Goal: Task Accomplishment & Management: Manage account settings

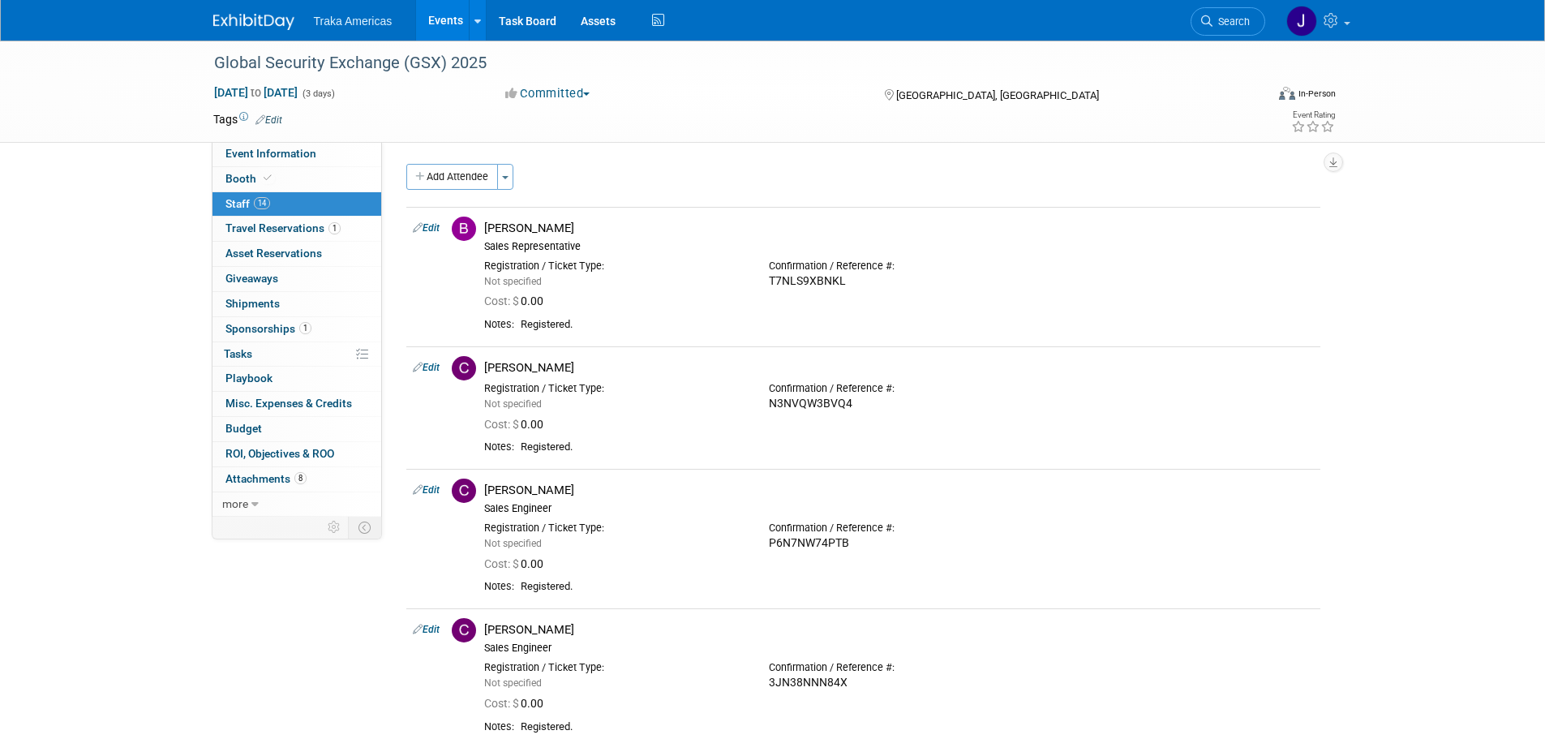
click at [280, 24] on img at bounding box center [253, 22] width 81 height 16
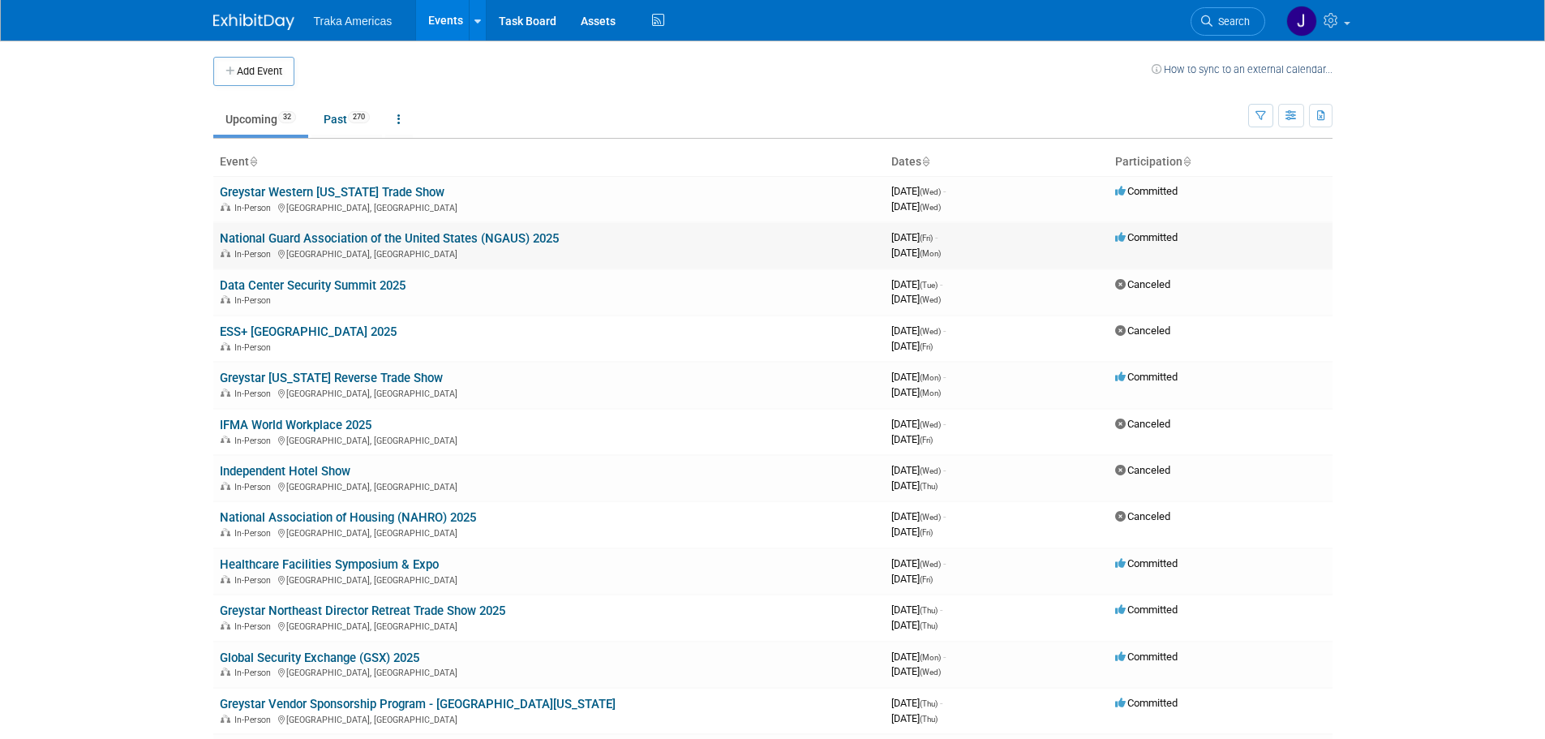
click at [305, 236] on link "National Guard Association of the United States (NGAUS) 2025" at bounding box center [389, 238] width 339 height 15
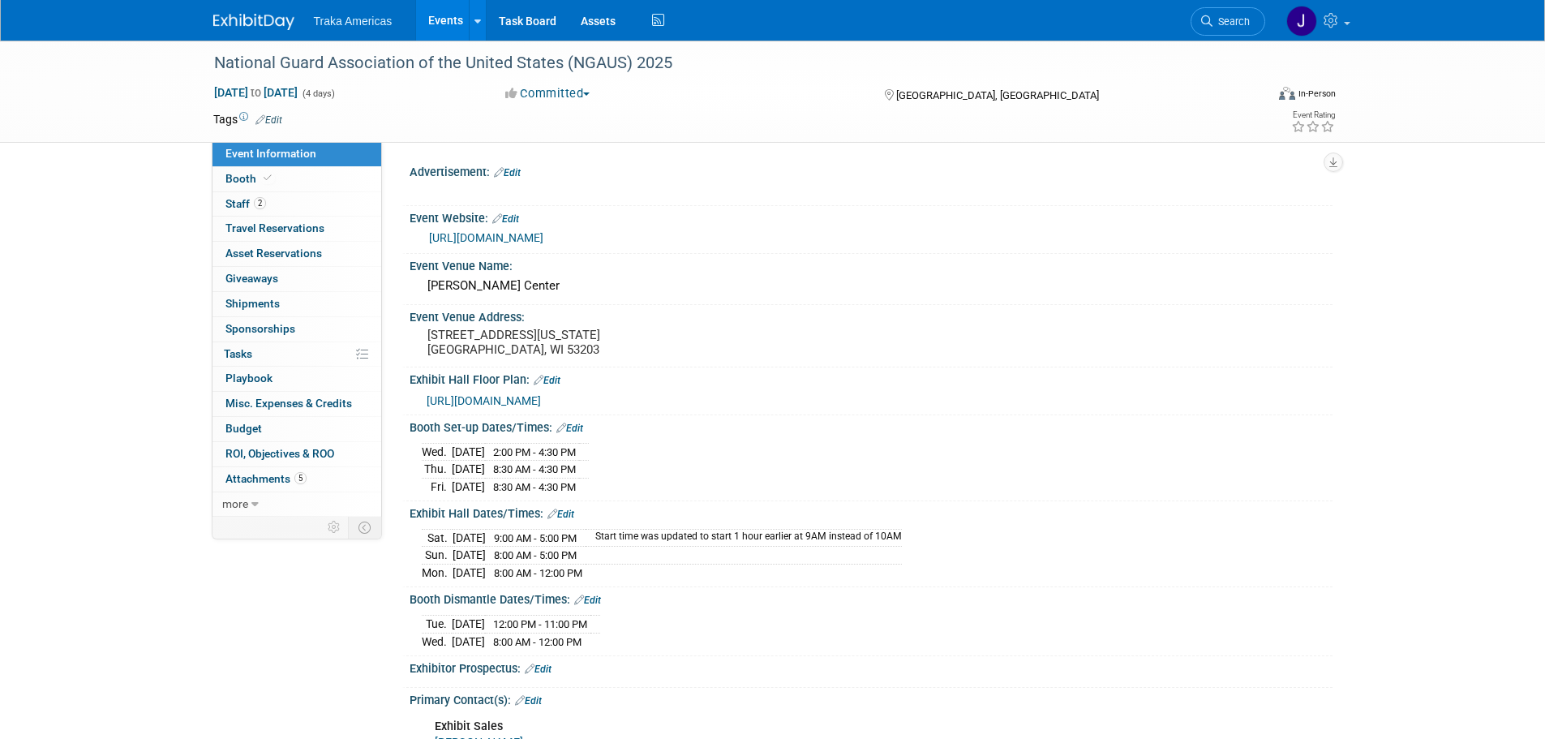
select select "National"
click at [264, 175] on icon at bounding box center [268, 178] width 8 height 9
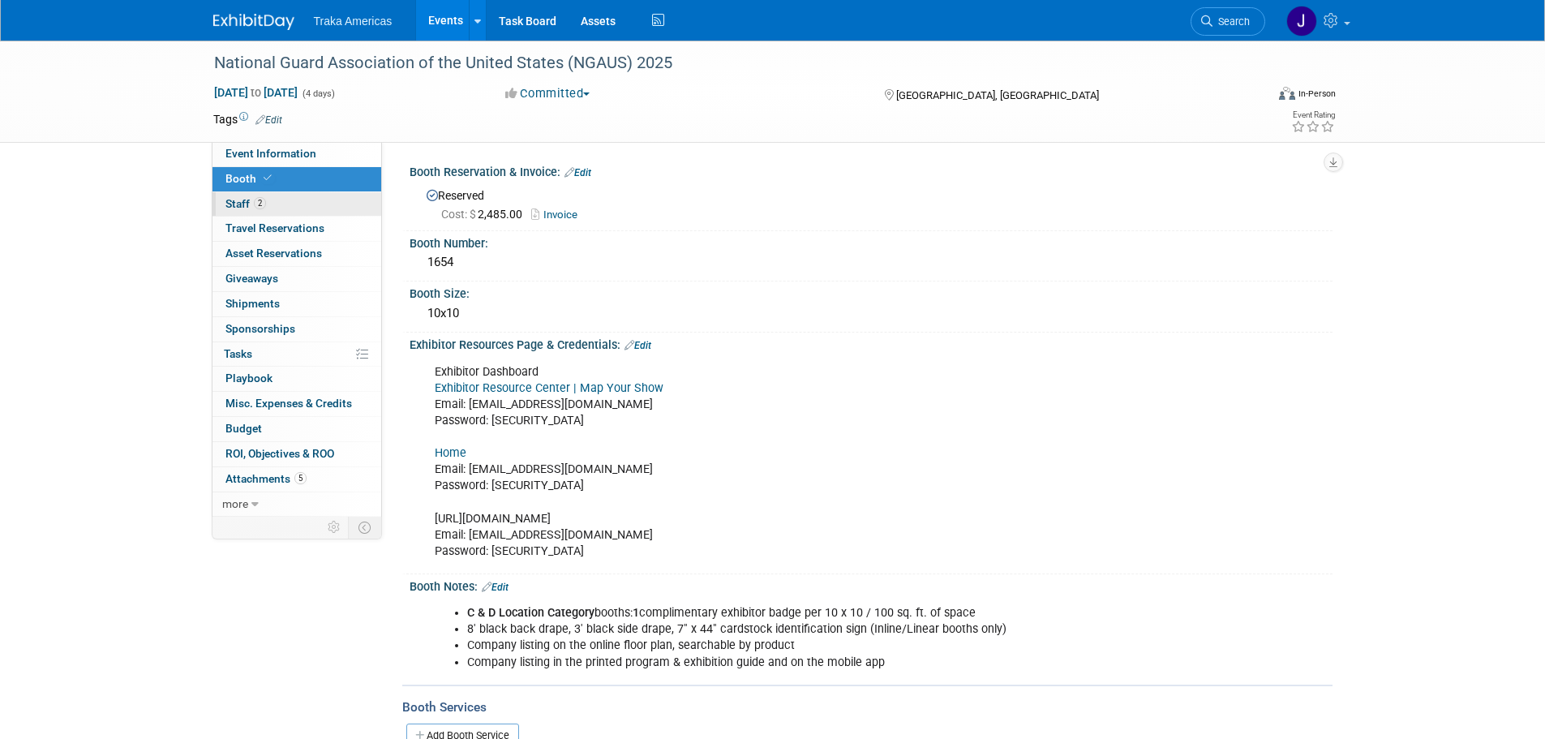
click at [313, 204] on link "2 Staff 2" at bounding box center [296, 204] width 169 height 24
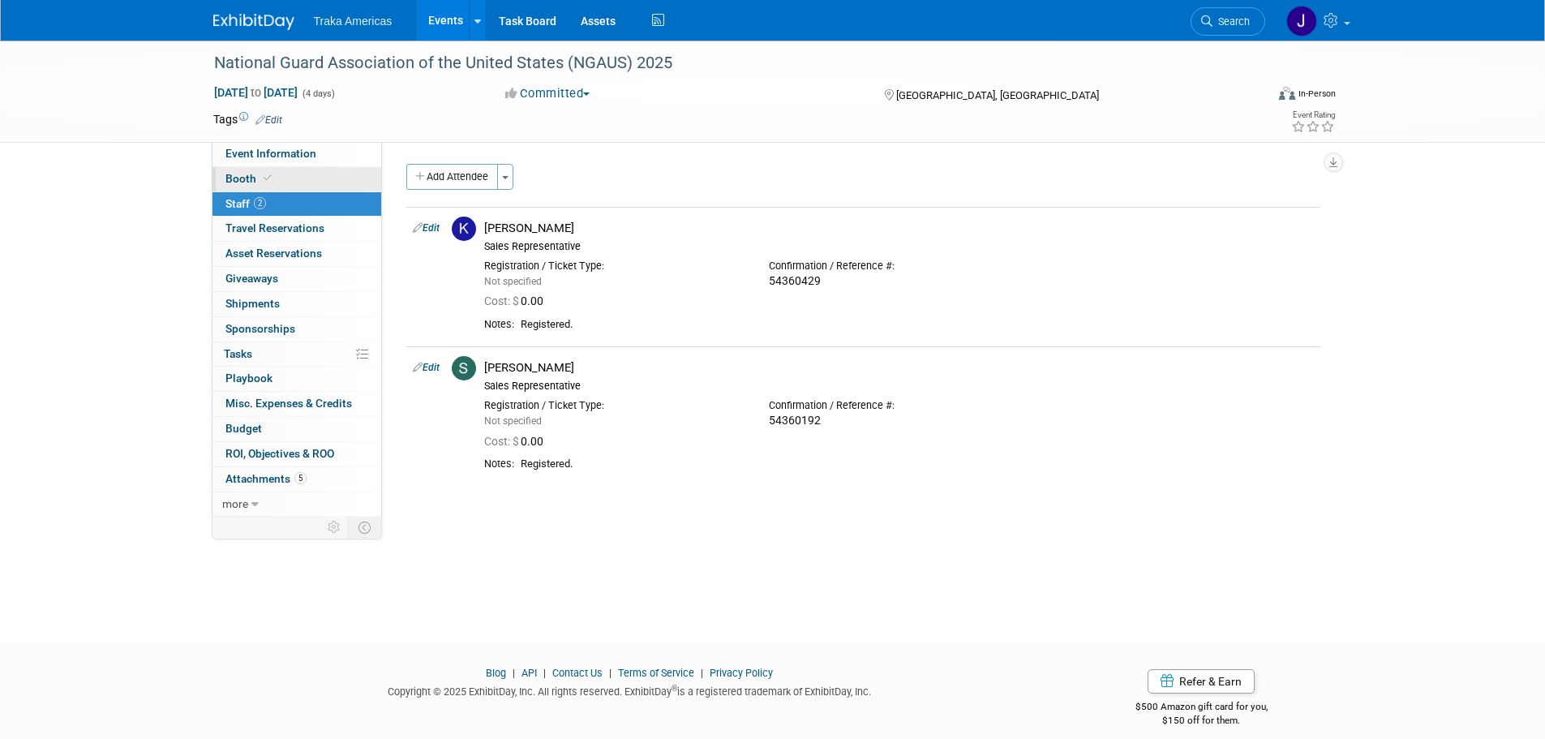
click at [300, 167] on link "Booth" at bounding box center [296, 179] width 169 height 24
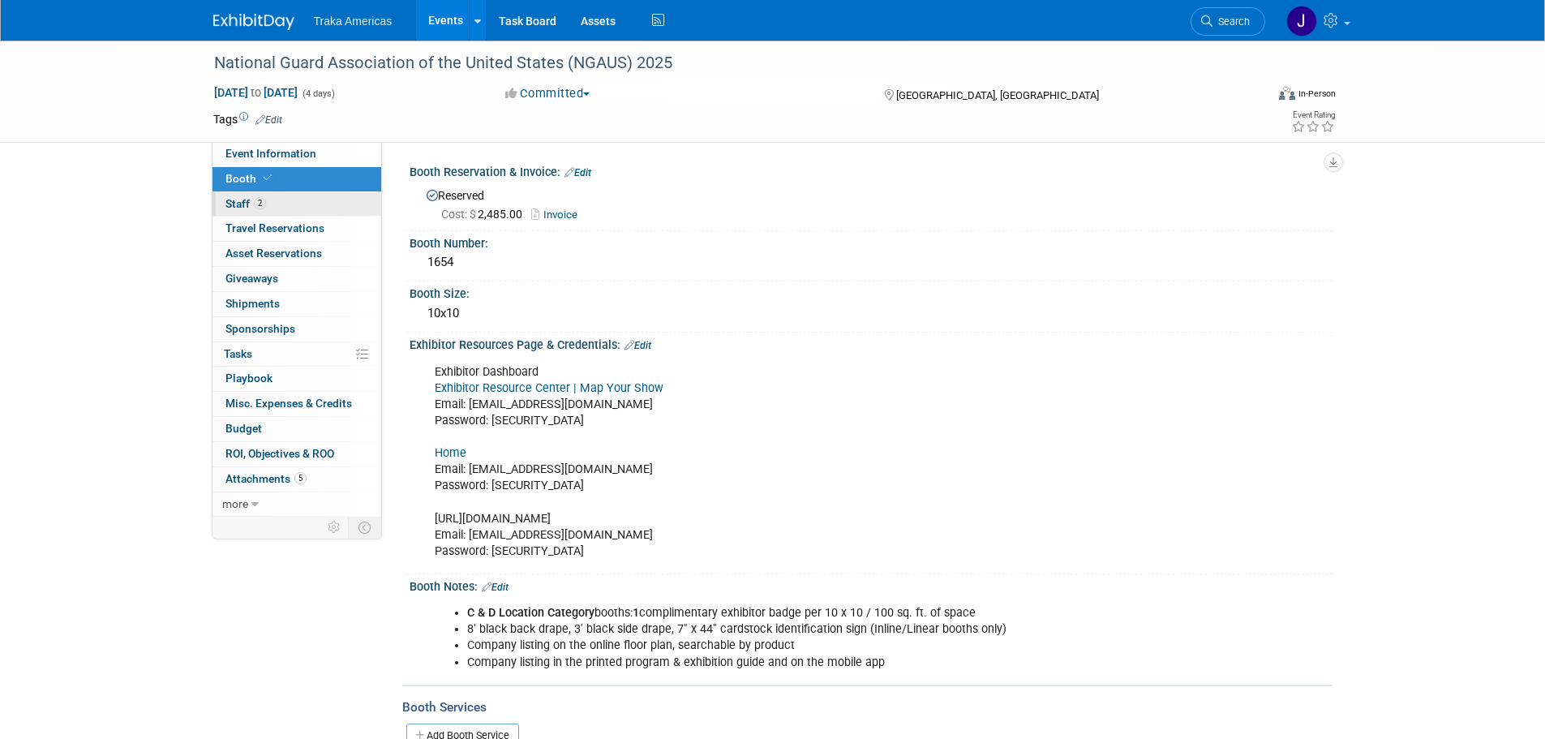
click at [277, 203] on link "2 Staff 2" at bounding box center [296, 204] width 169 height 24
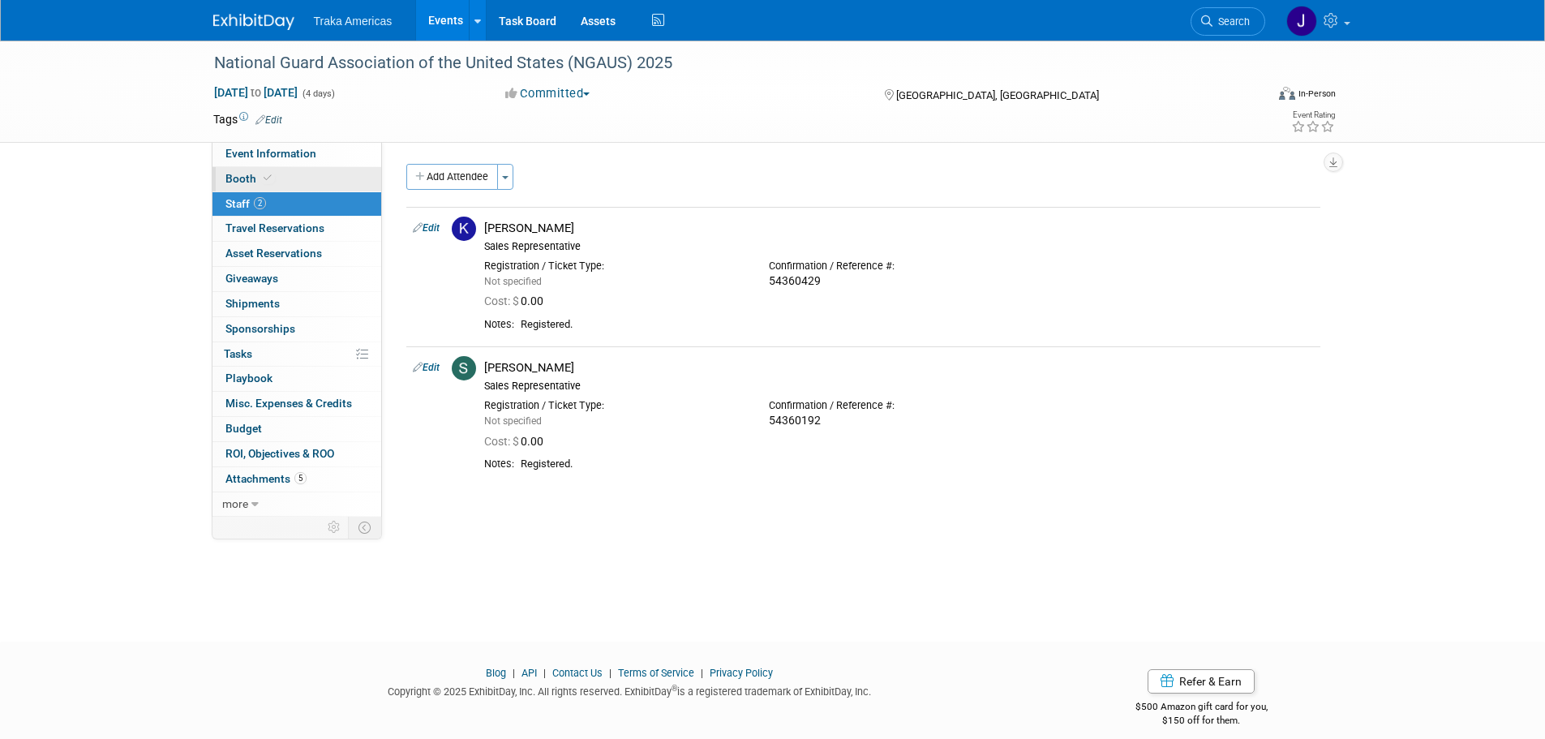
click at [232, 177] on span "Booth" at bounding box center [249, 178] width 49 height 13
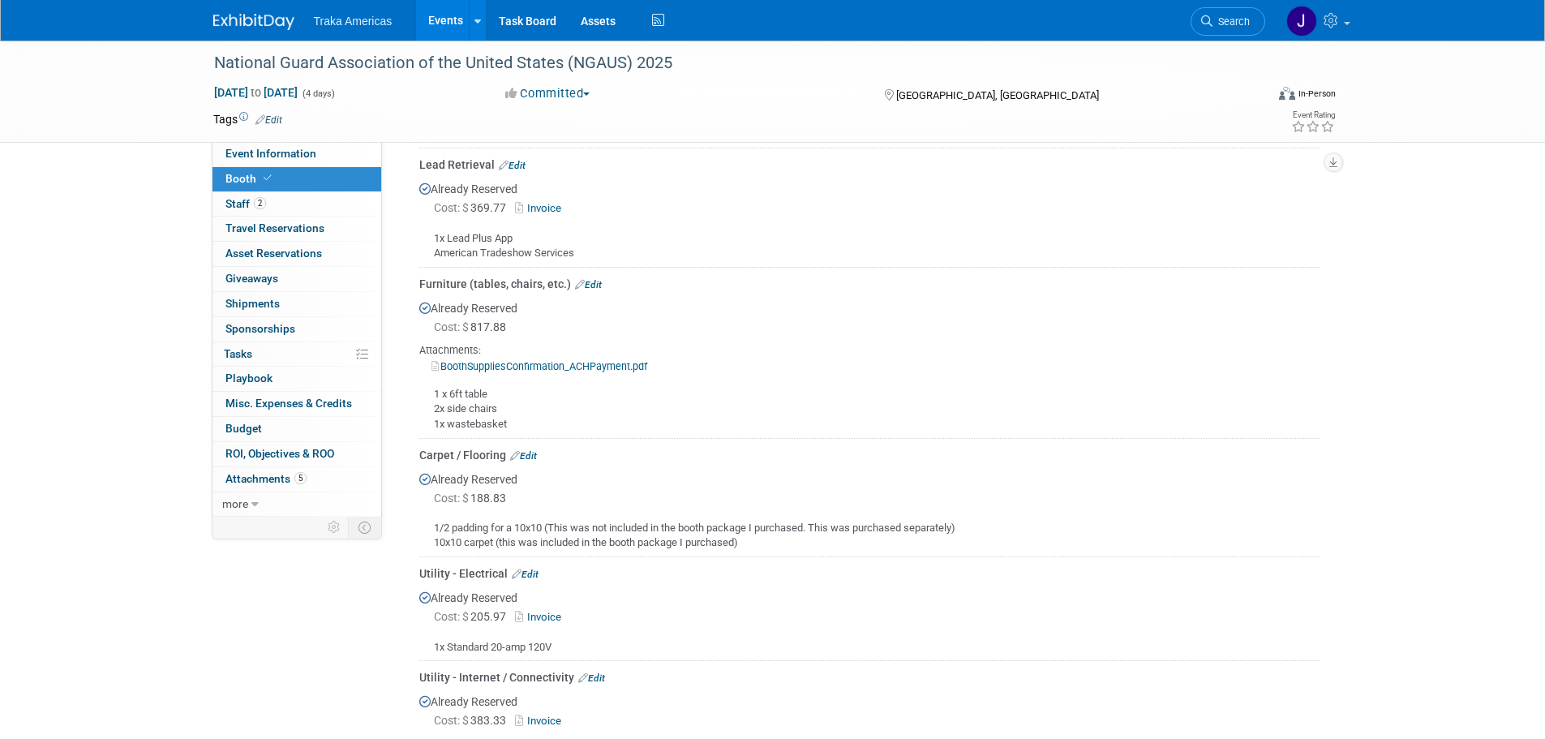
scroll to position [730, 0]
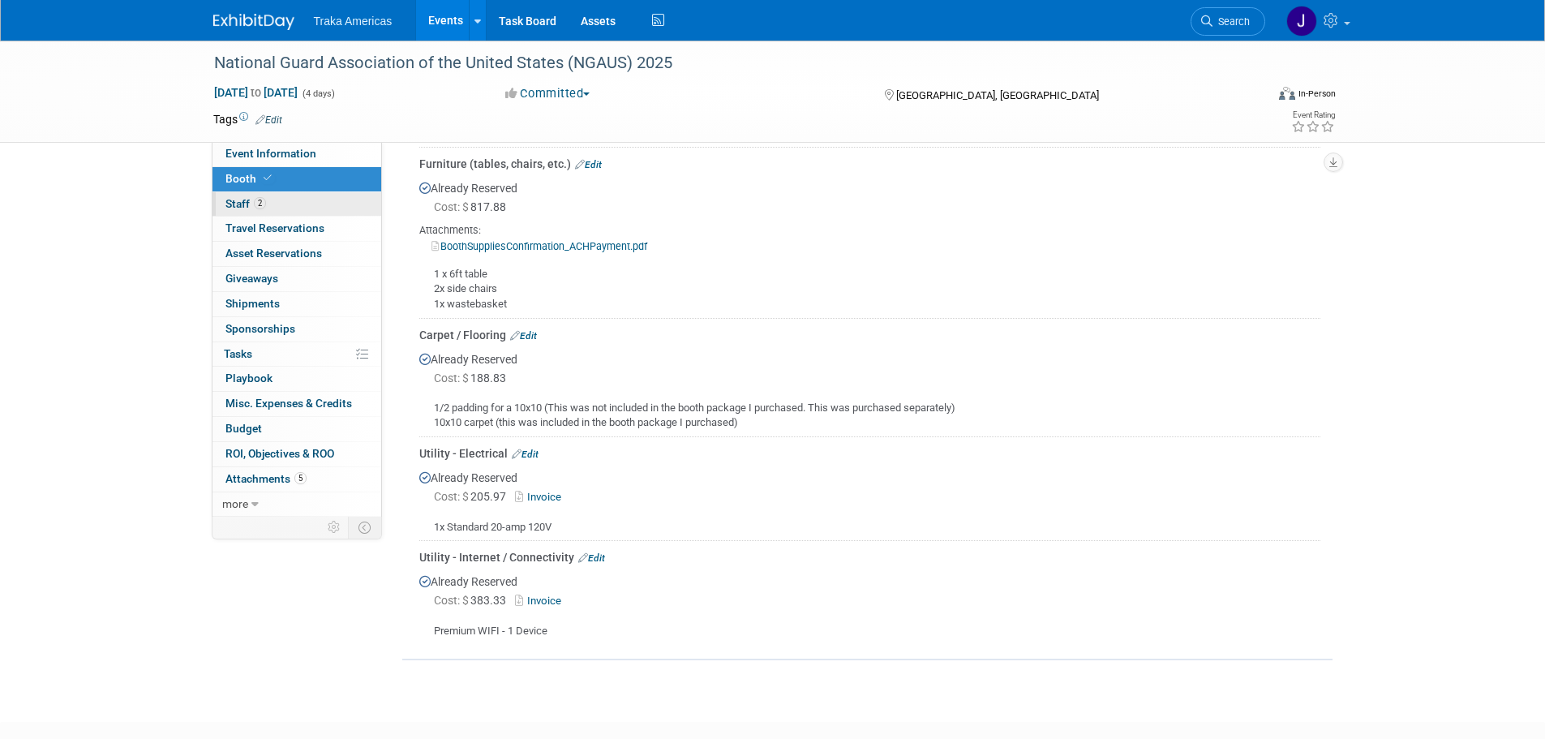
click at [287, 202] on link "2 Staff 2" at bounding box center [296, 204] width 169 height 24
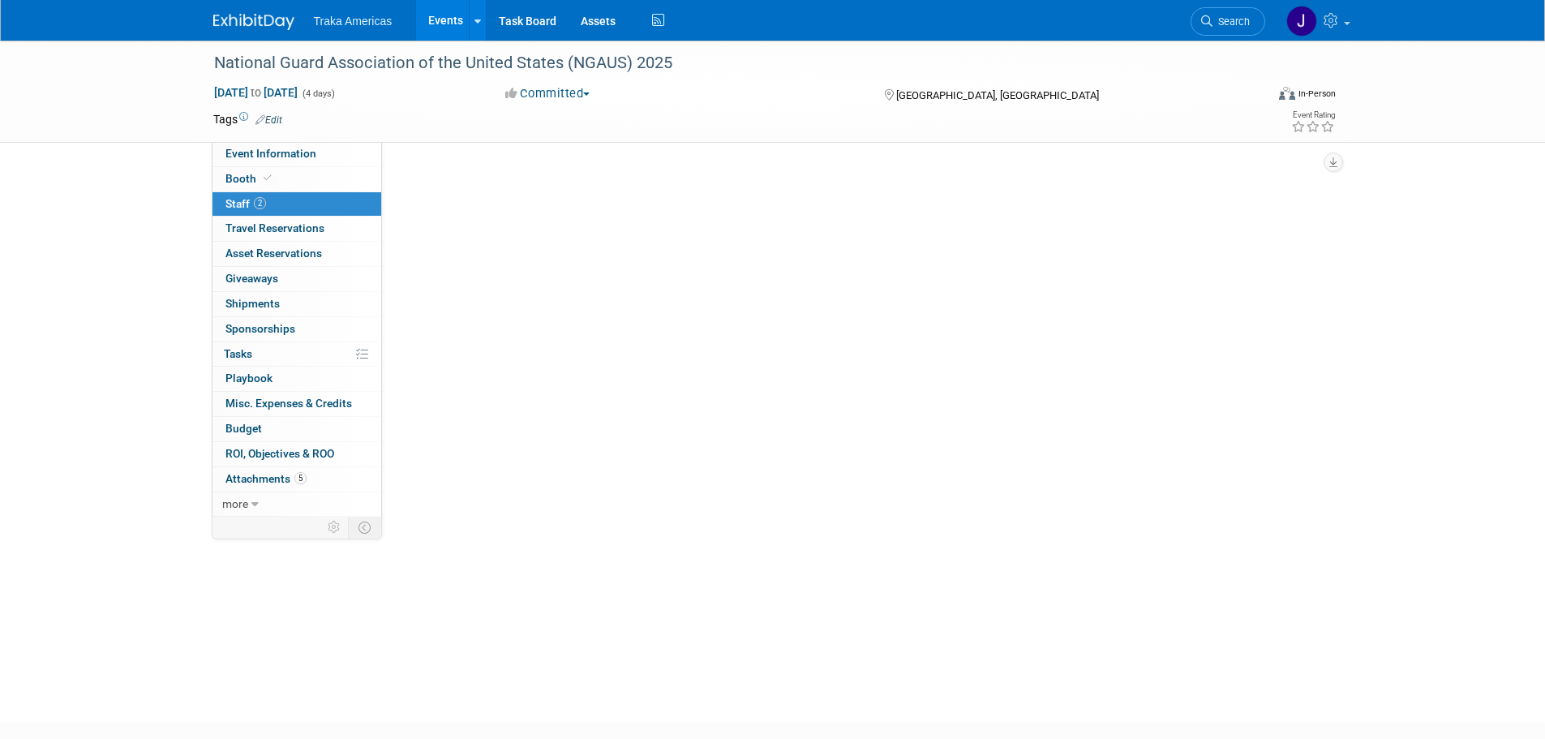
scroll to position [0, 0]
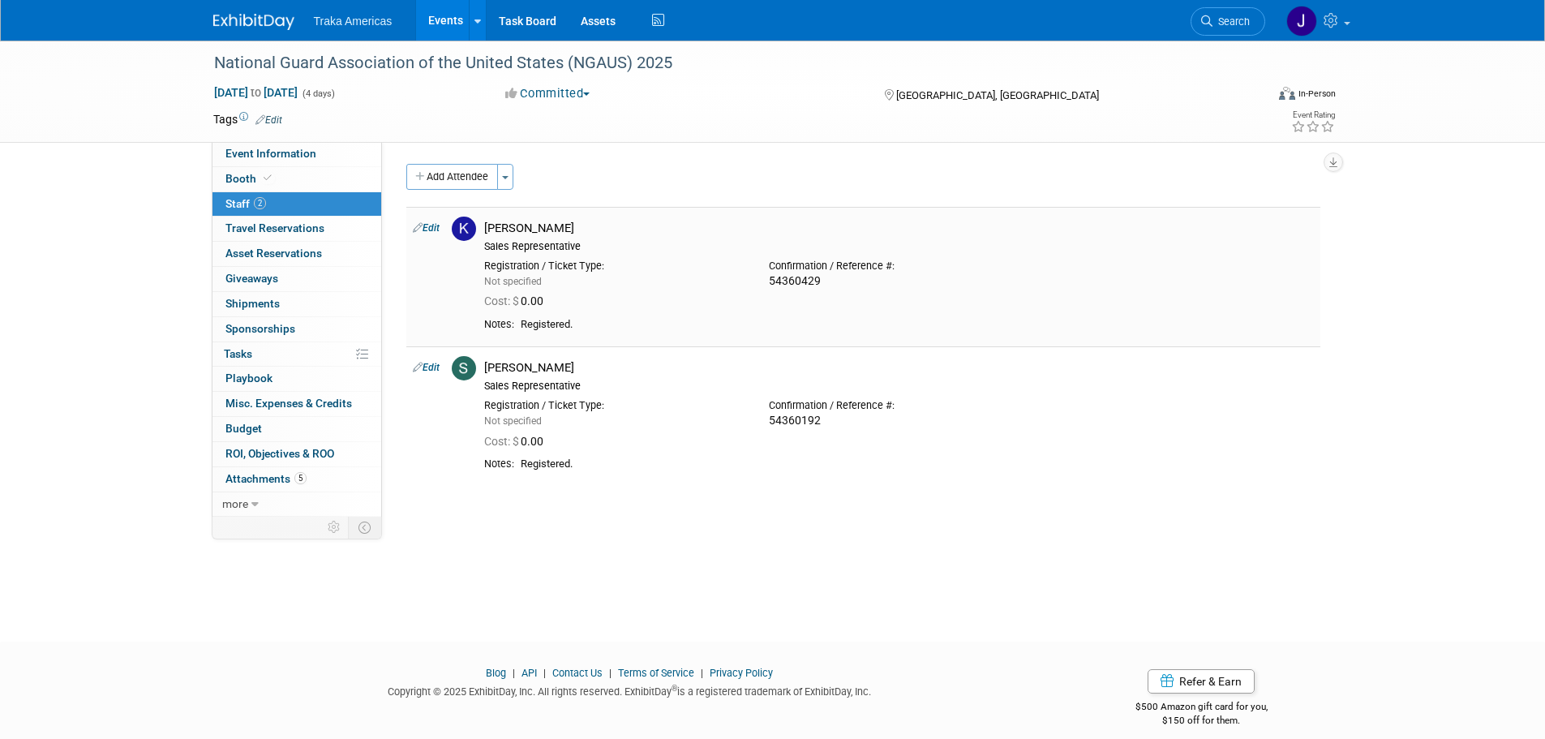
click at [432, 227] on link "Edit" at bounding box center [426, 227] width 27 height 11
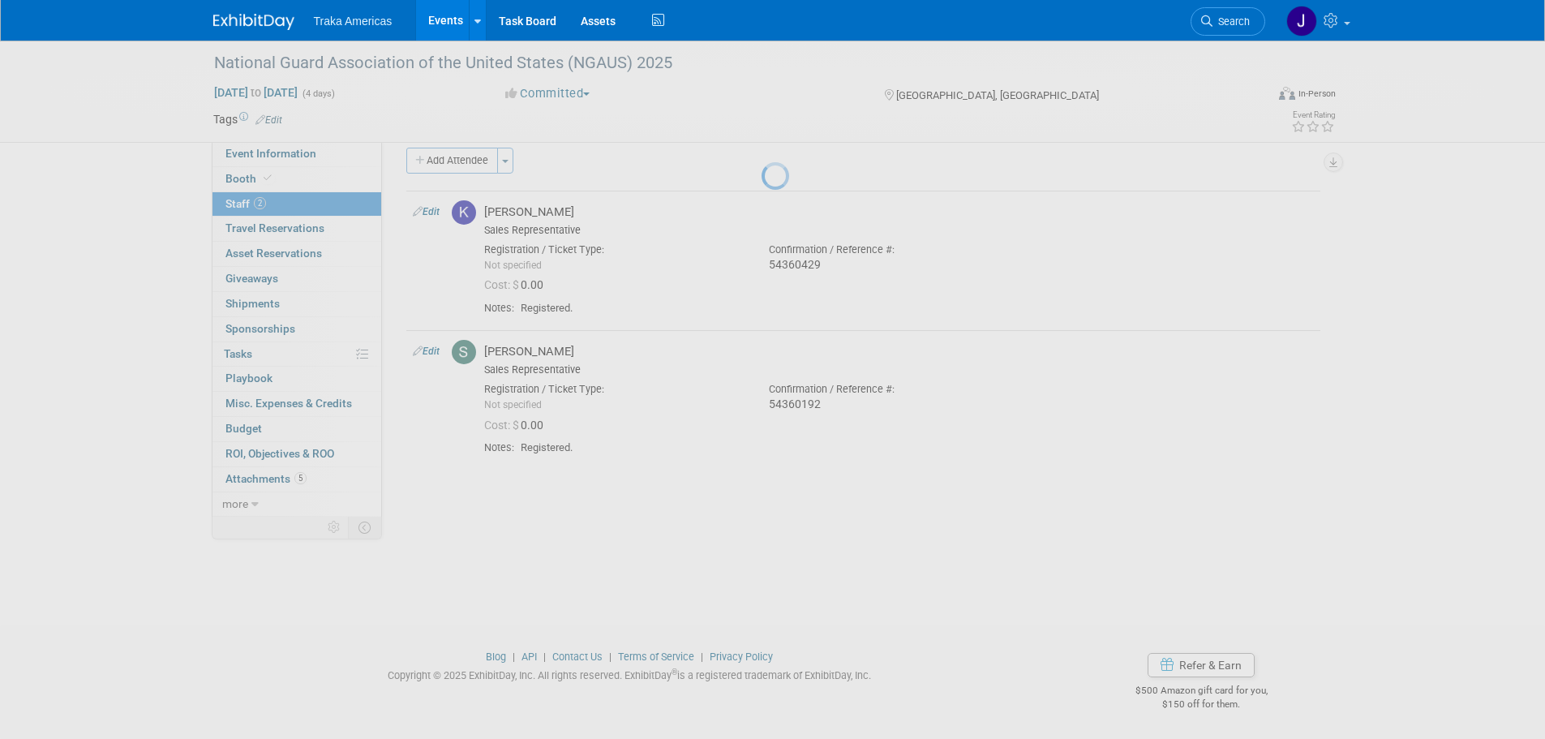
select select "2c625b8f-f9bb-4b51-a848-01a355849d54"
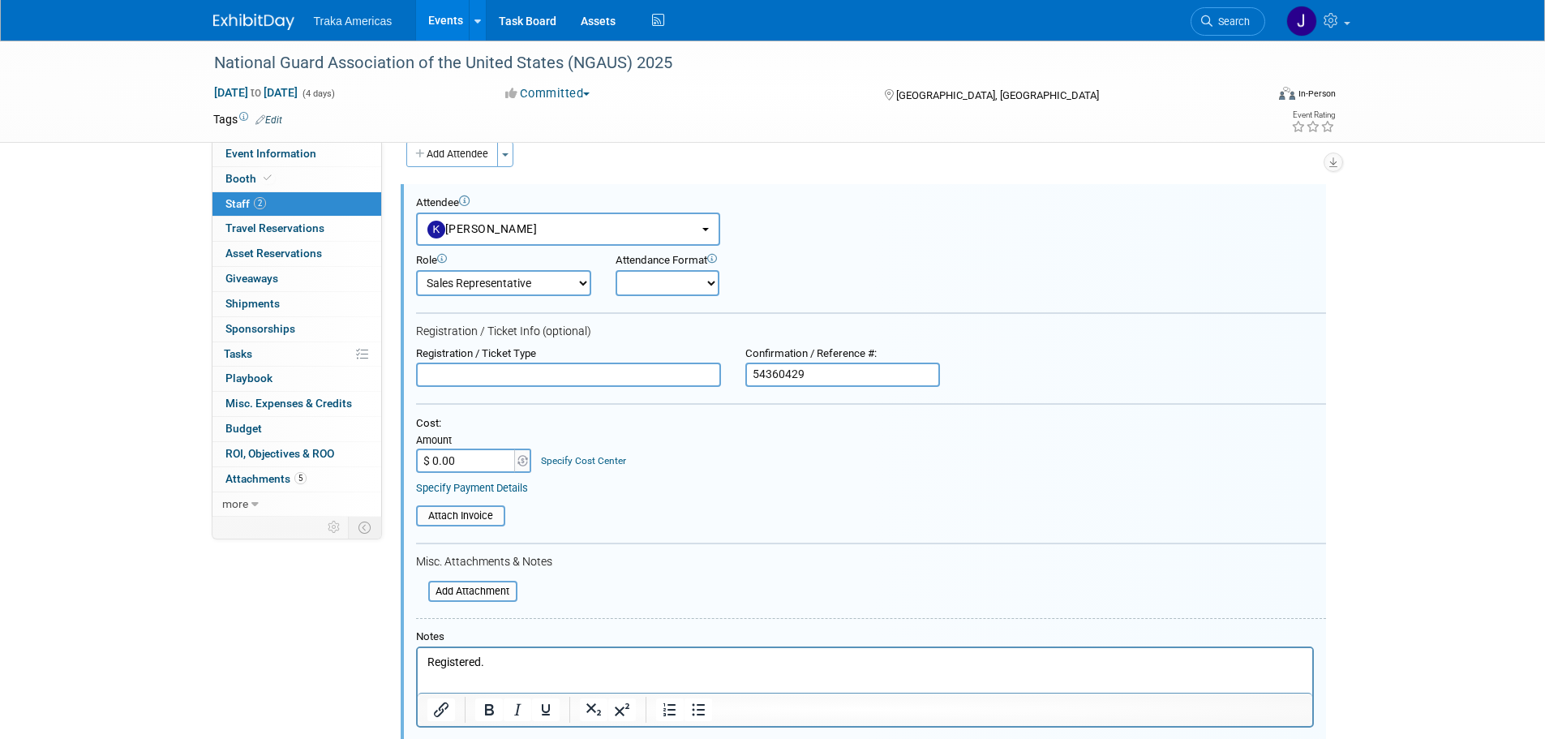
click at [480, 454] on input "$ 0.00" at bounding box center [466, 460] width 101 height 24
type input "$ 206.00"
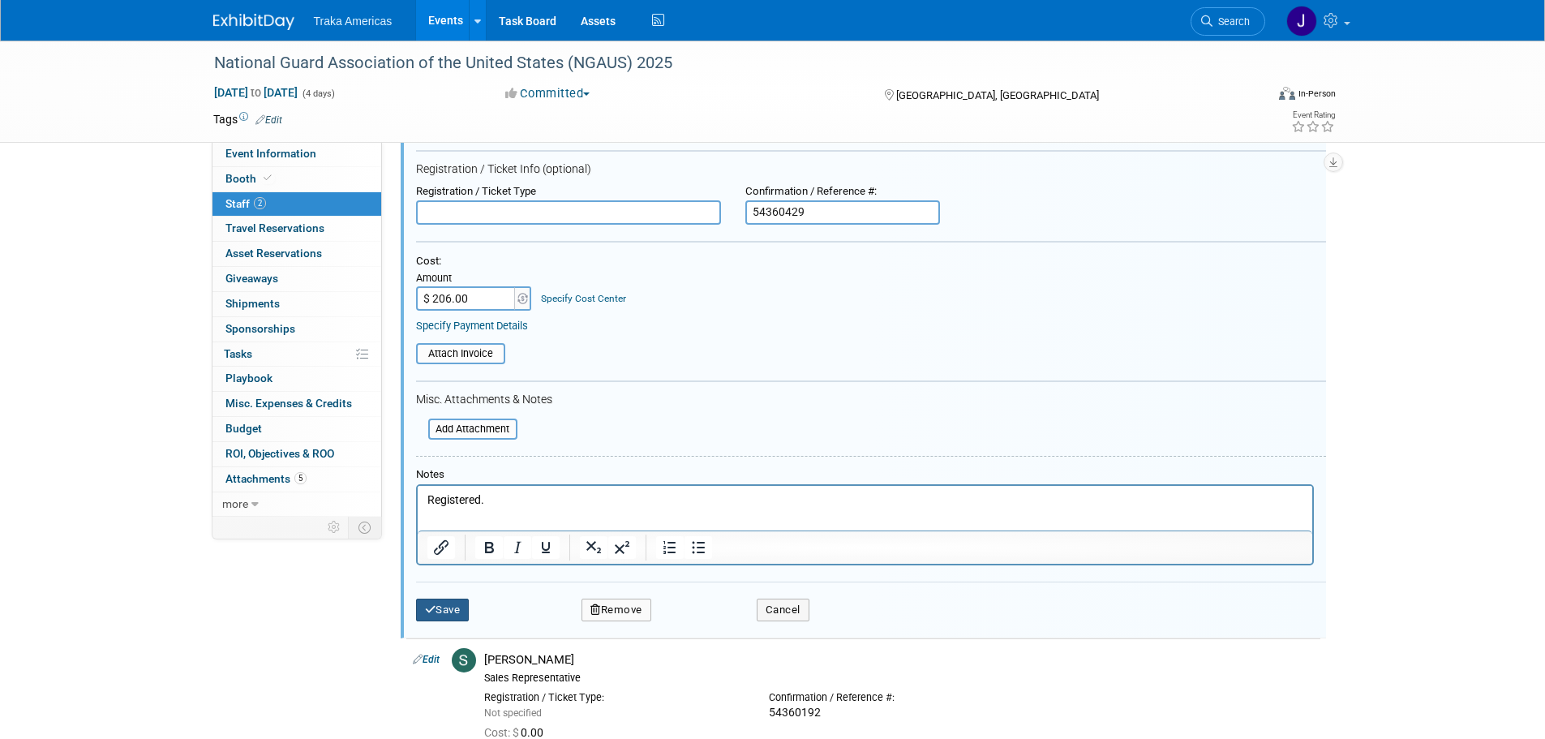
click at [451, 613] on button "Save" at bounding box center [443, 609] width 54 height 23
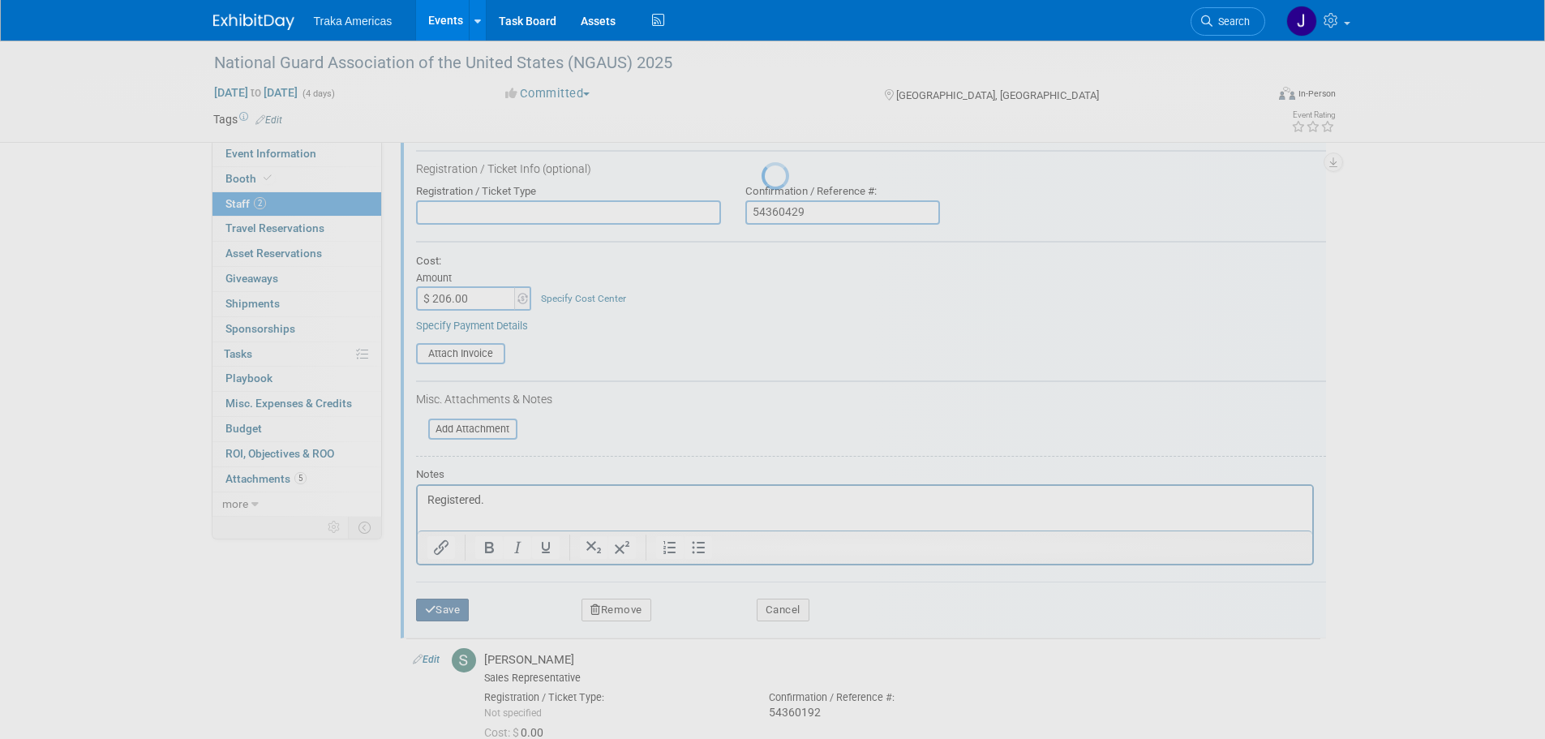
scroll to position [16, 0]
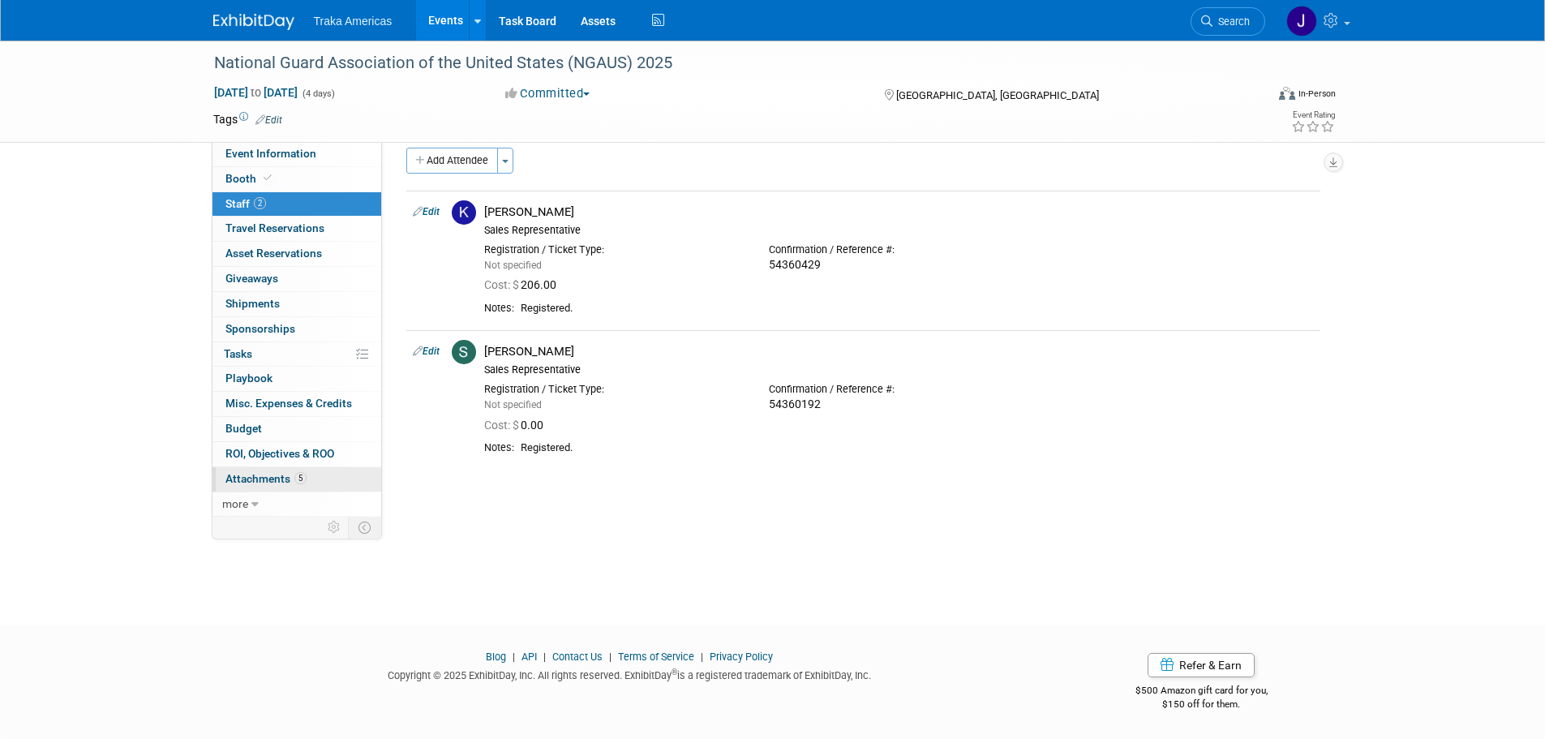
click at [307, 467] on link "5 Attachments 5" at bounding box center [296, 479] width 169 height 24
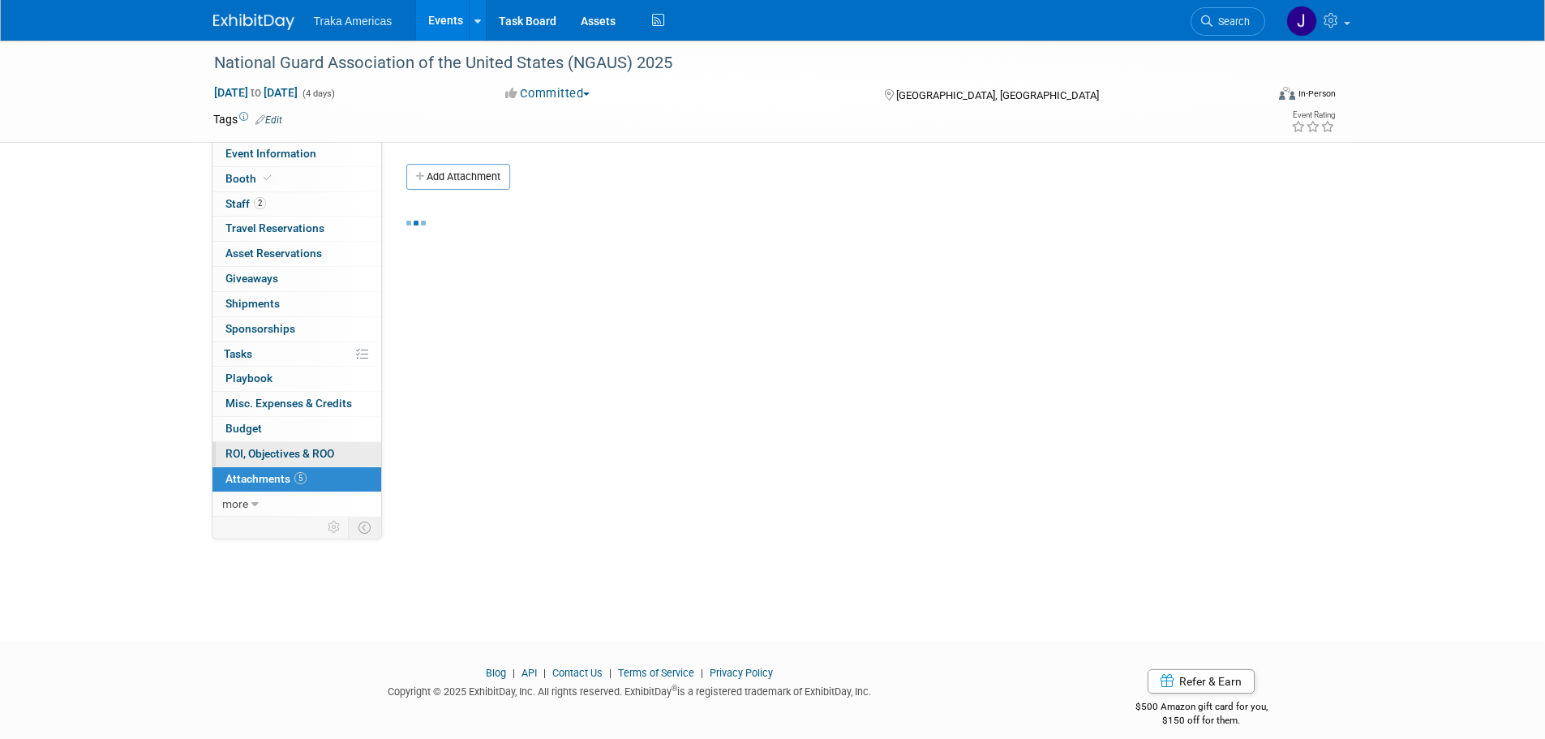
click at [307, 456] on span "ROI, Objectives & ROO 0" at bounding box center [279, 453] width 109 height 13
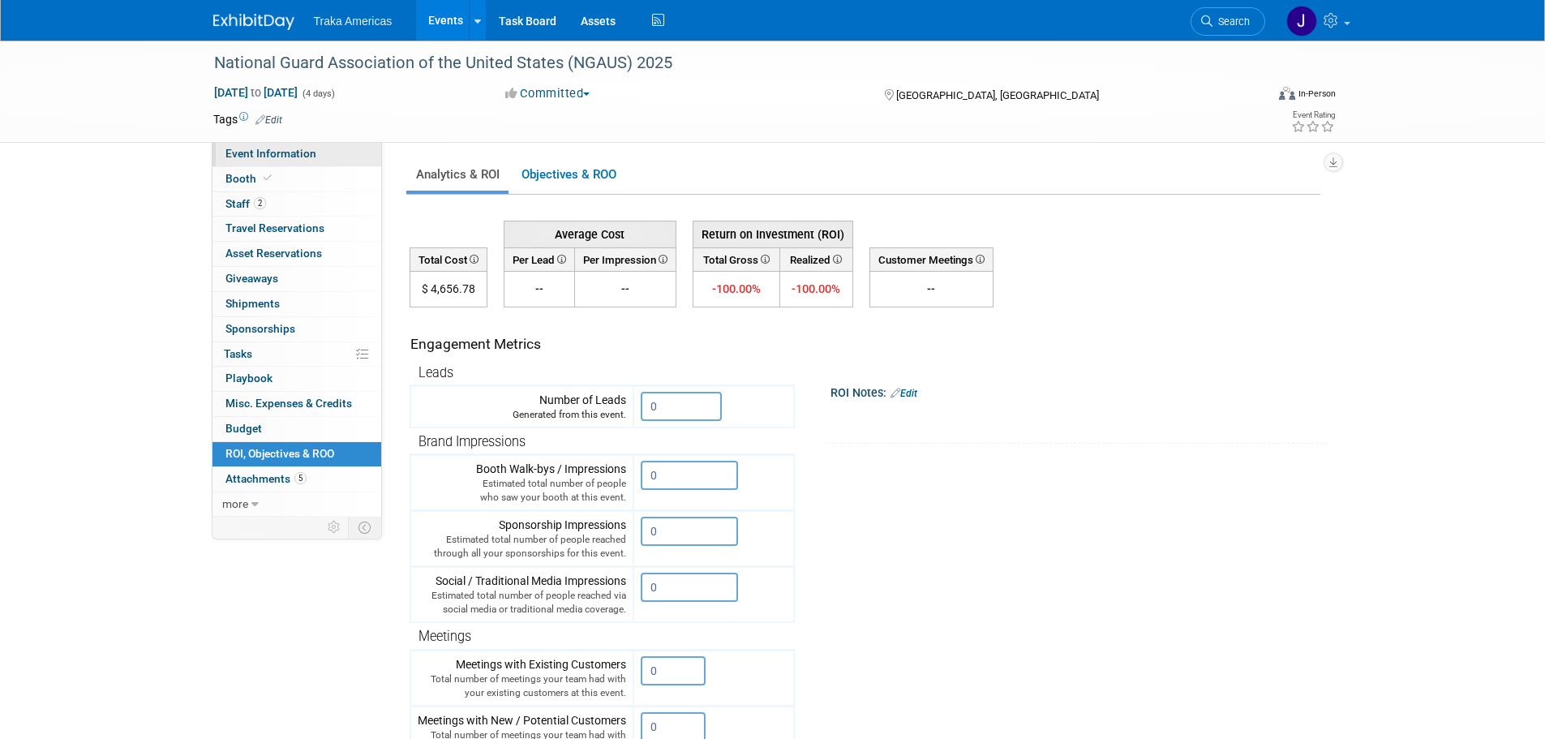
click at [326, 151] on link "Event Information" at bounding box center [296, 154] width 169 height 24
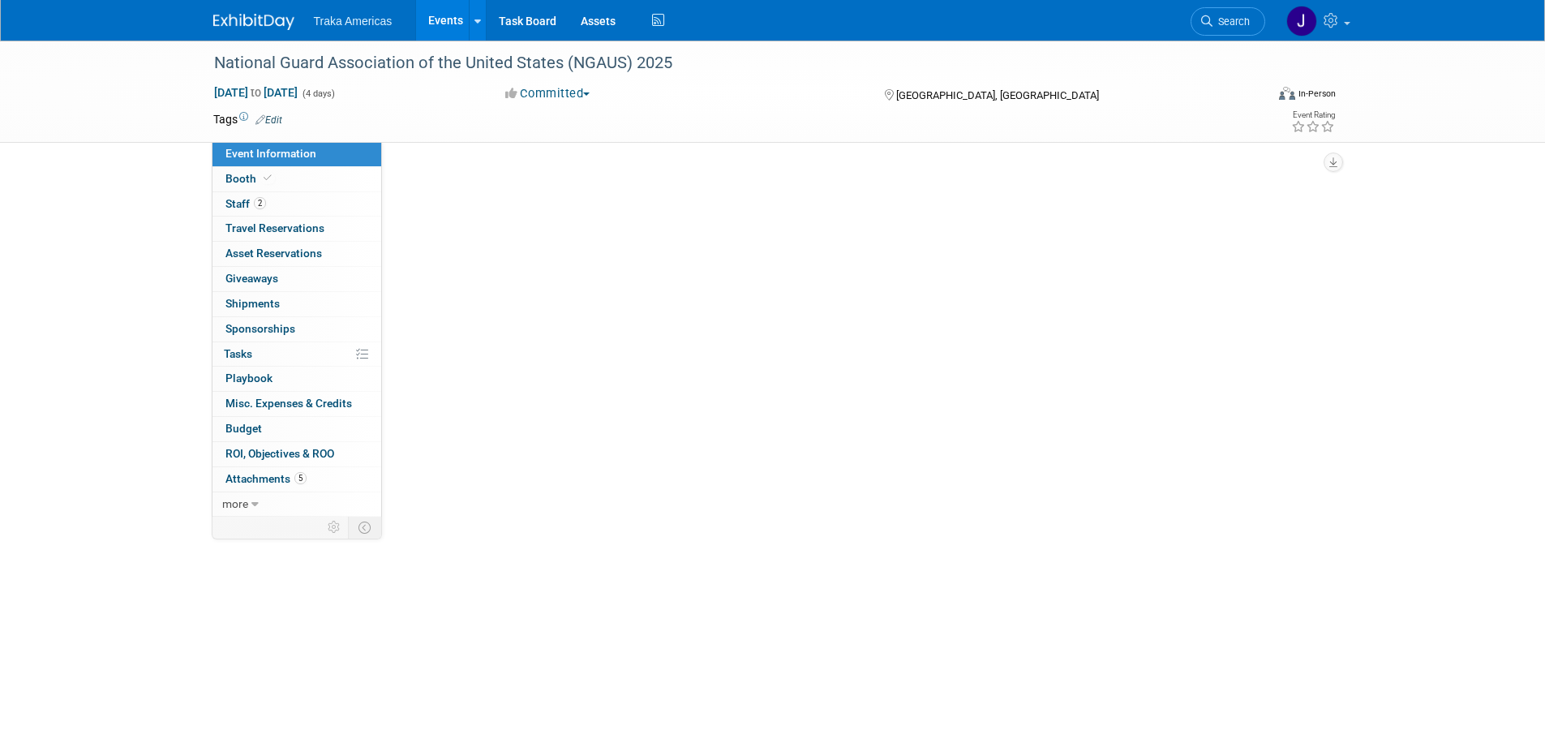
select select "National"
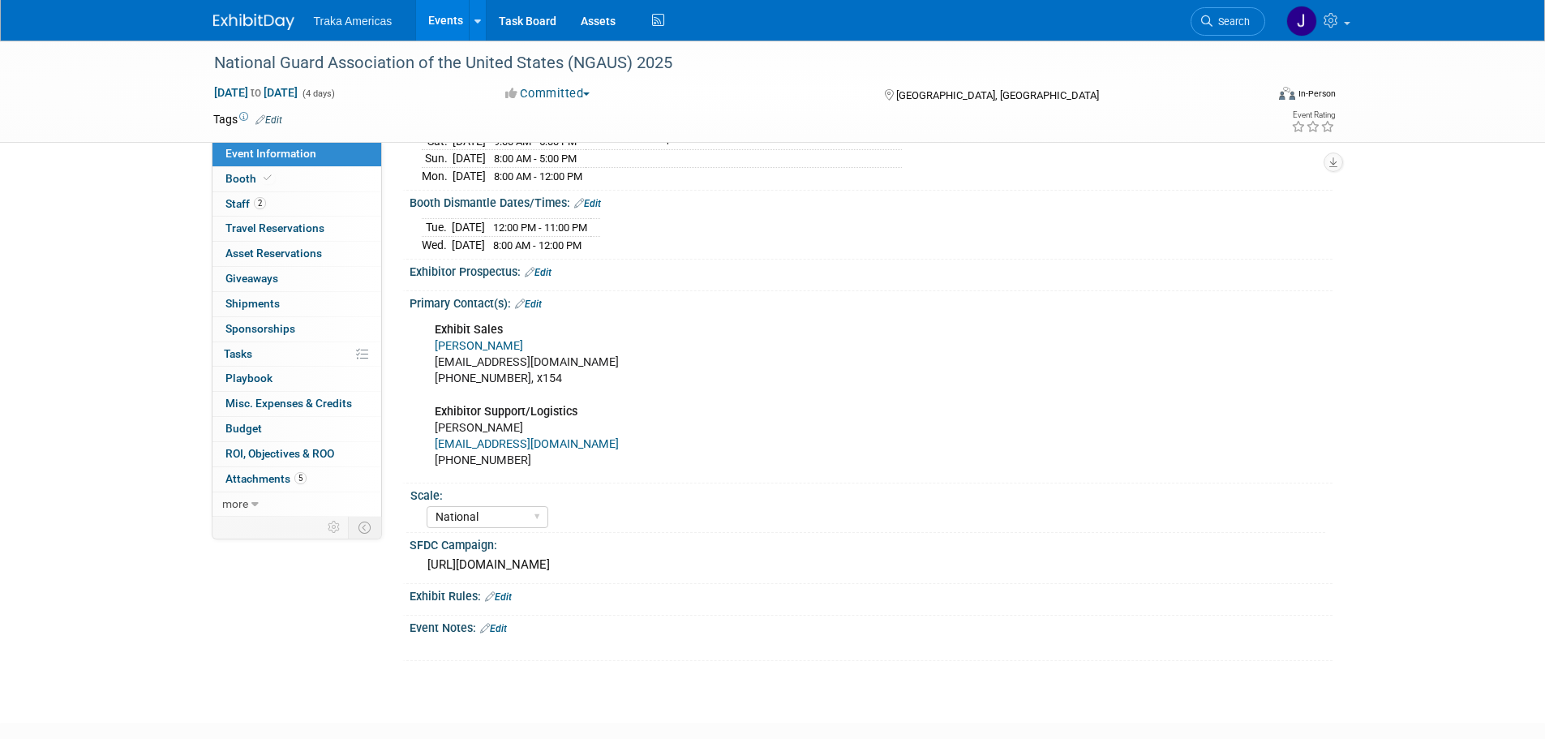
scroll to position [405, 0]
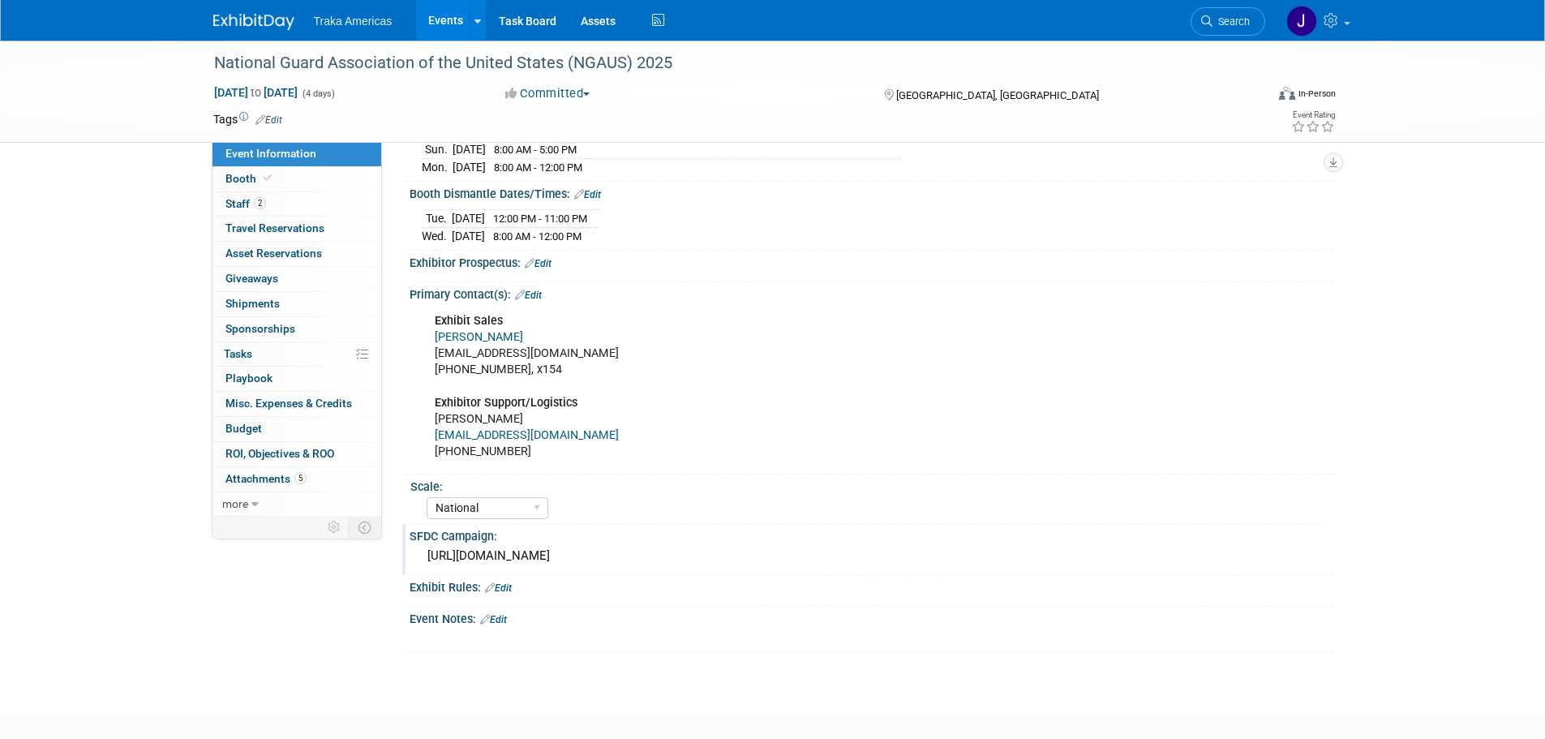
click at [658, 551] on div "https://traka.lightning.force.com/lightning/r/Campaign/701VT00000NZzo9YAD/view" at bounding box center [871, 555] width 898 height 25
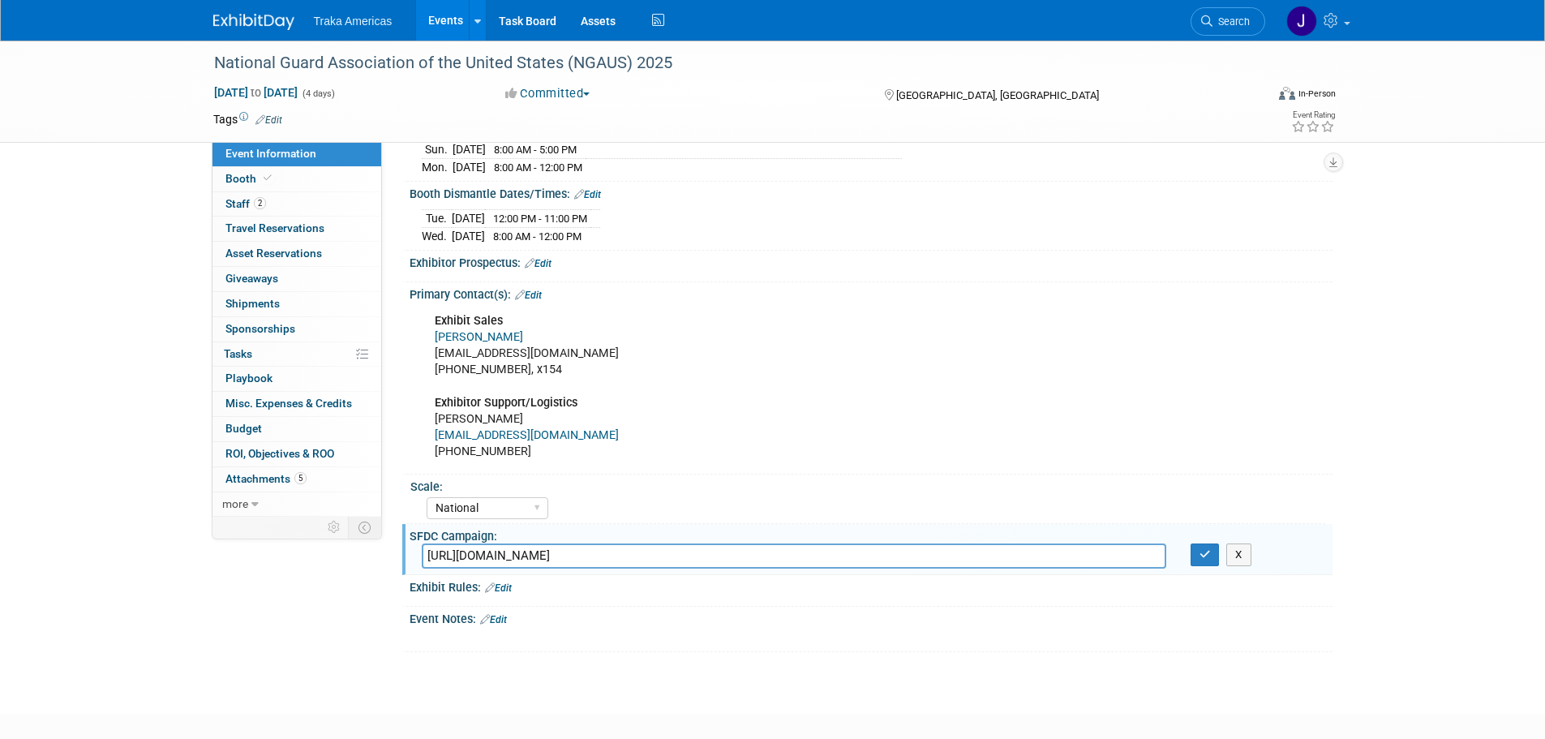
click at [658, 550] on input "https://traka.lightning.force.com/lightning/r/Campaign/701VT00000NZzo9YAD/view" at bounding box center [794, 555] width 744 height 25
